Goal: Find specific page/section: Find specific page/section

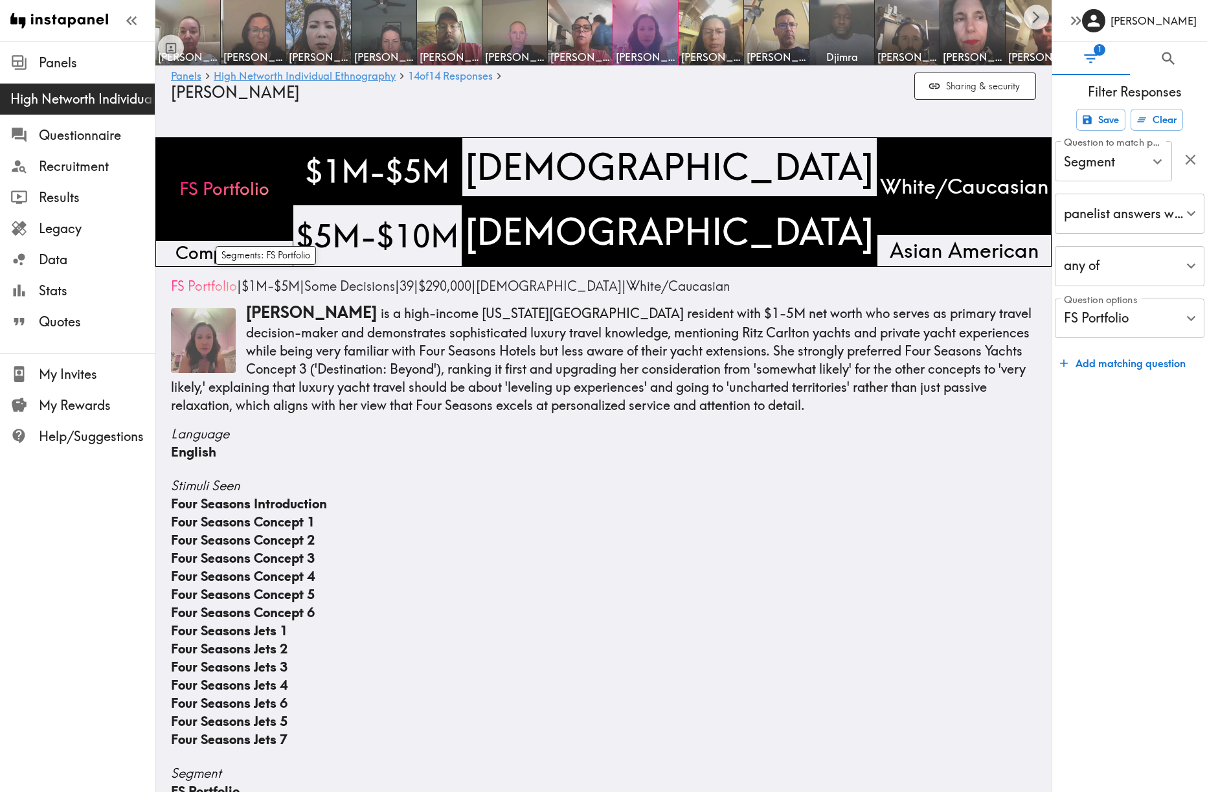
click at [272, 174] on span "FS Portfolio" at bounding box center [224, 189] width 95 height 30
click at [252, 254] on span "Competitors" at bounding box center [225, 253] width 104 height 30
click at [268, 223] on div "FS Portfolio" at bounding box center [224, 189] width 138 height 104
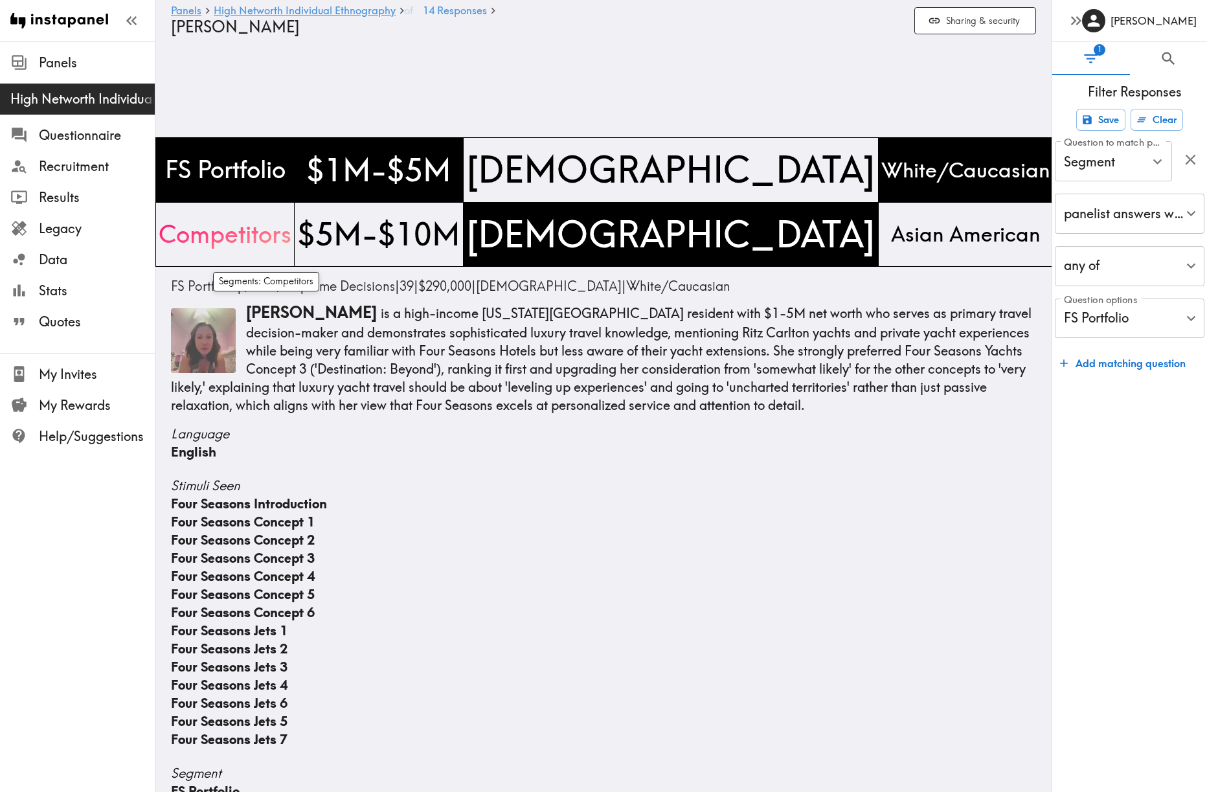
type input "Segment"
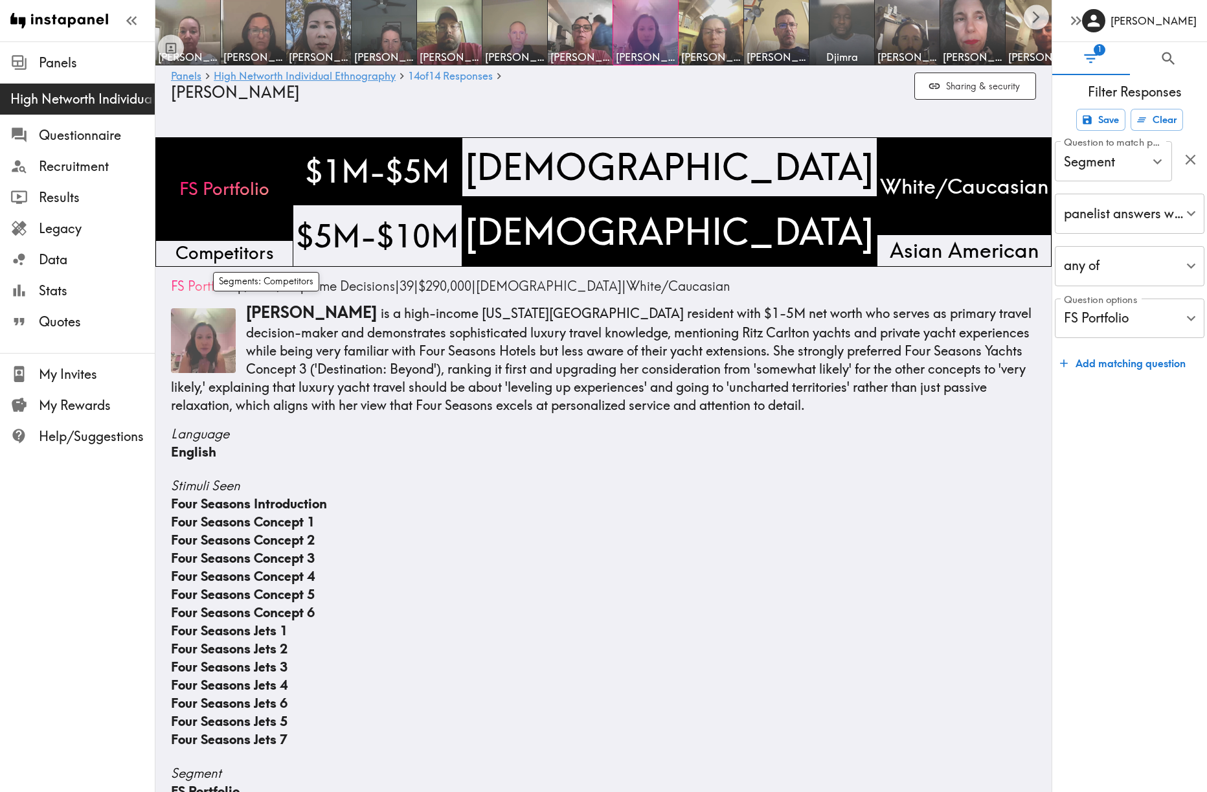
click at [293, 249] on div "Competitors" at bounding box center [224, 254] width 138 height 26
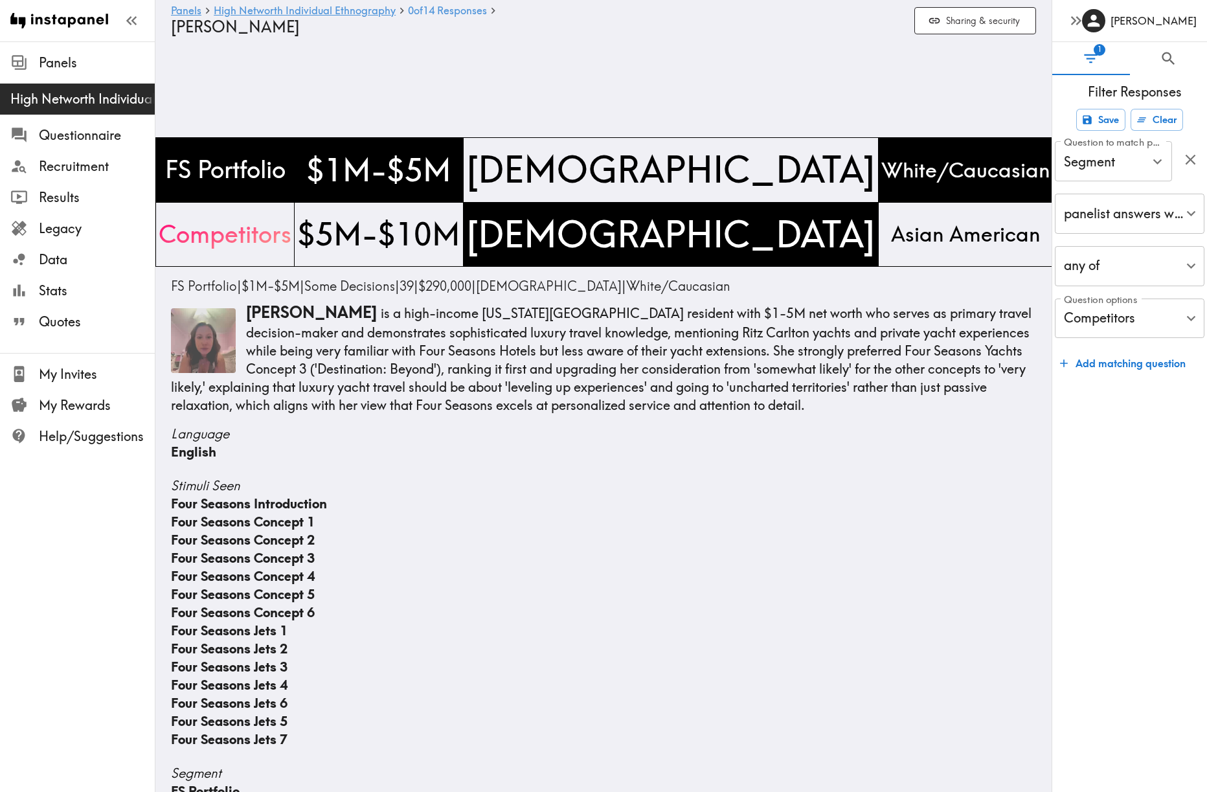
click at [66, 103] on span "High Networth Individual Ethnography" at bounding box center [82, 99] width 144 height 18
click at [60, 165] on span "Recruitment" at bounding box center [97, 166] width 116 height 18
